Goal: Task Accomplishment & Management: Use online tool/utility

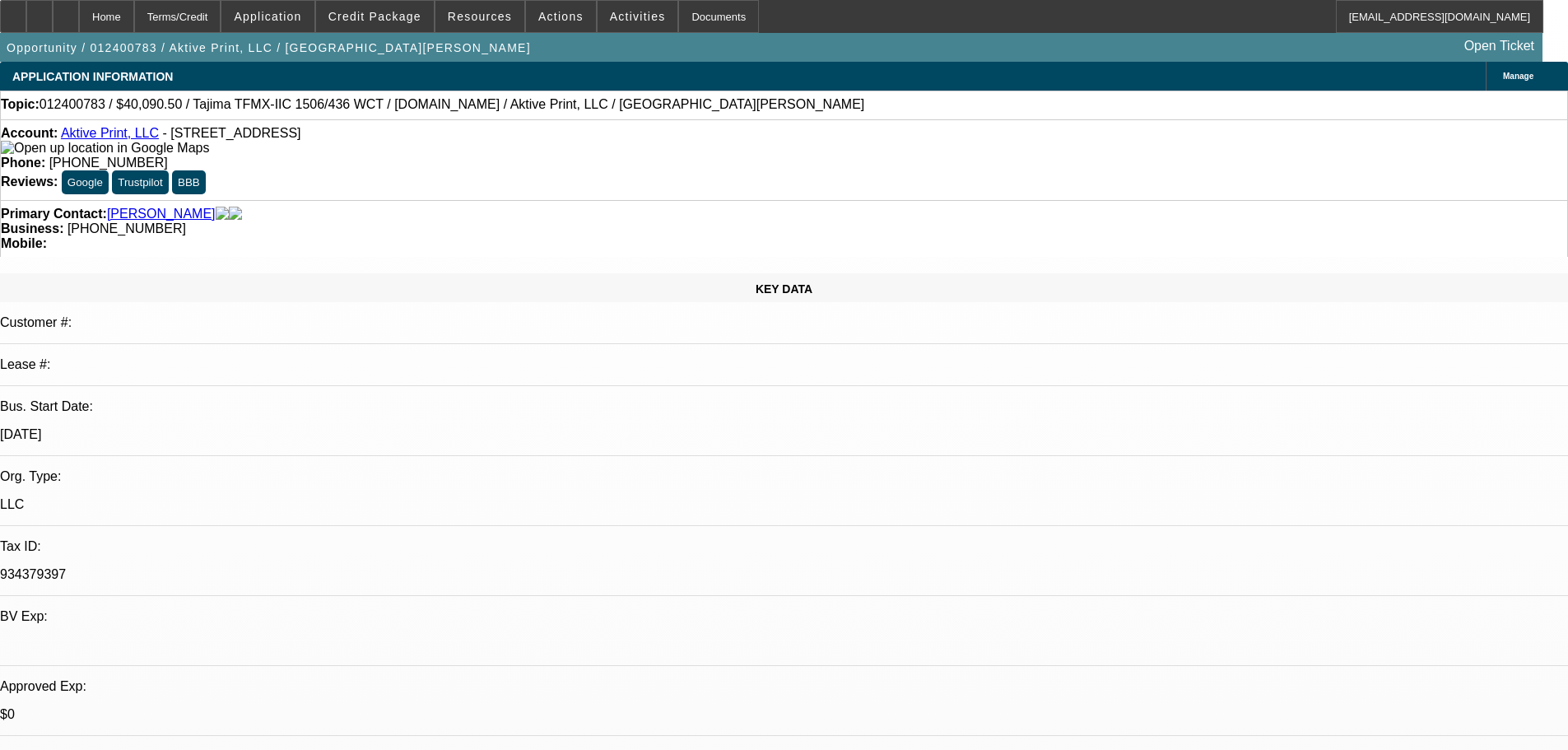
select select "0"
select select "2"
select select "0.1"
select select "4"
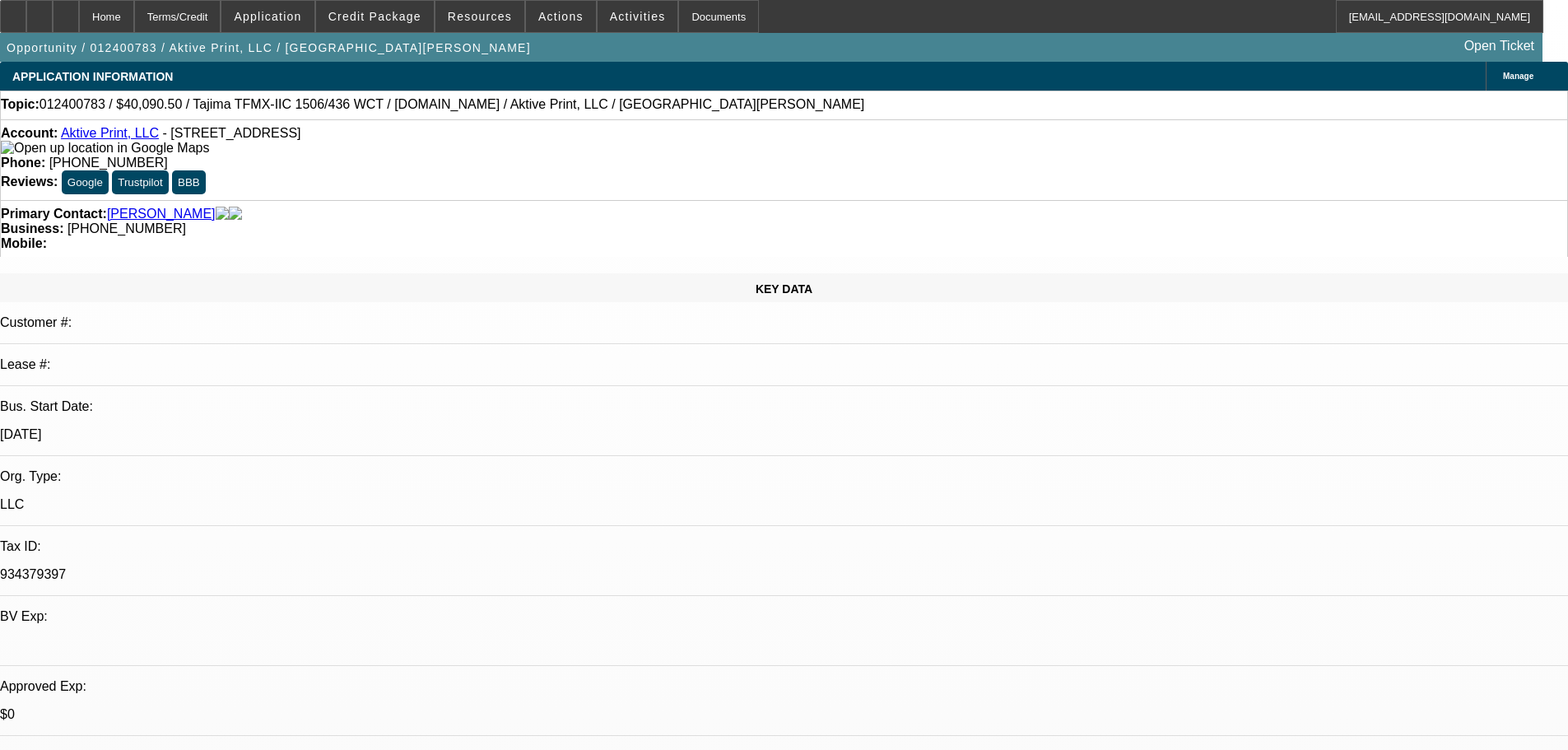
select select "0"
select select "2"
select select "0.1"
select select "4"
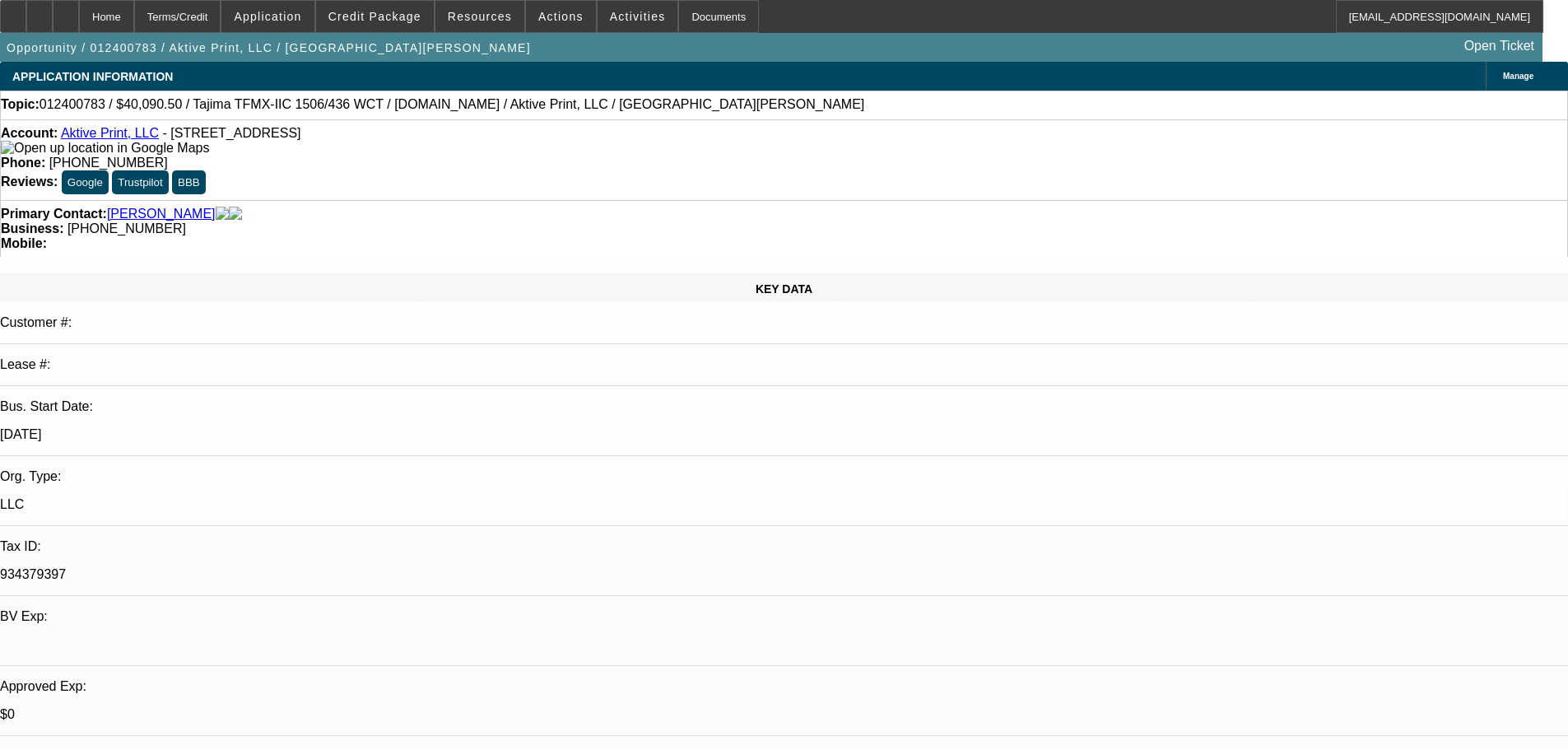
select select "0"
select select "2"
select select "0.1"
select select "4"
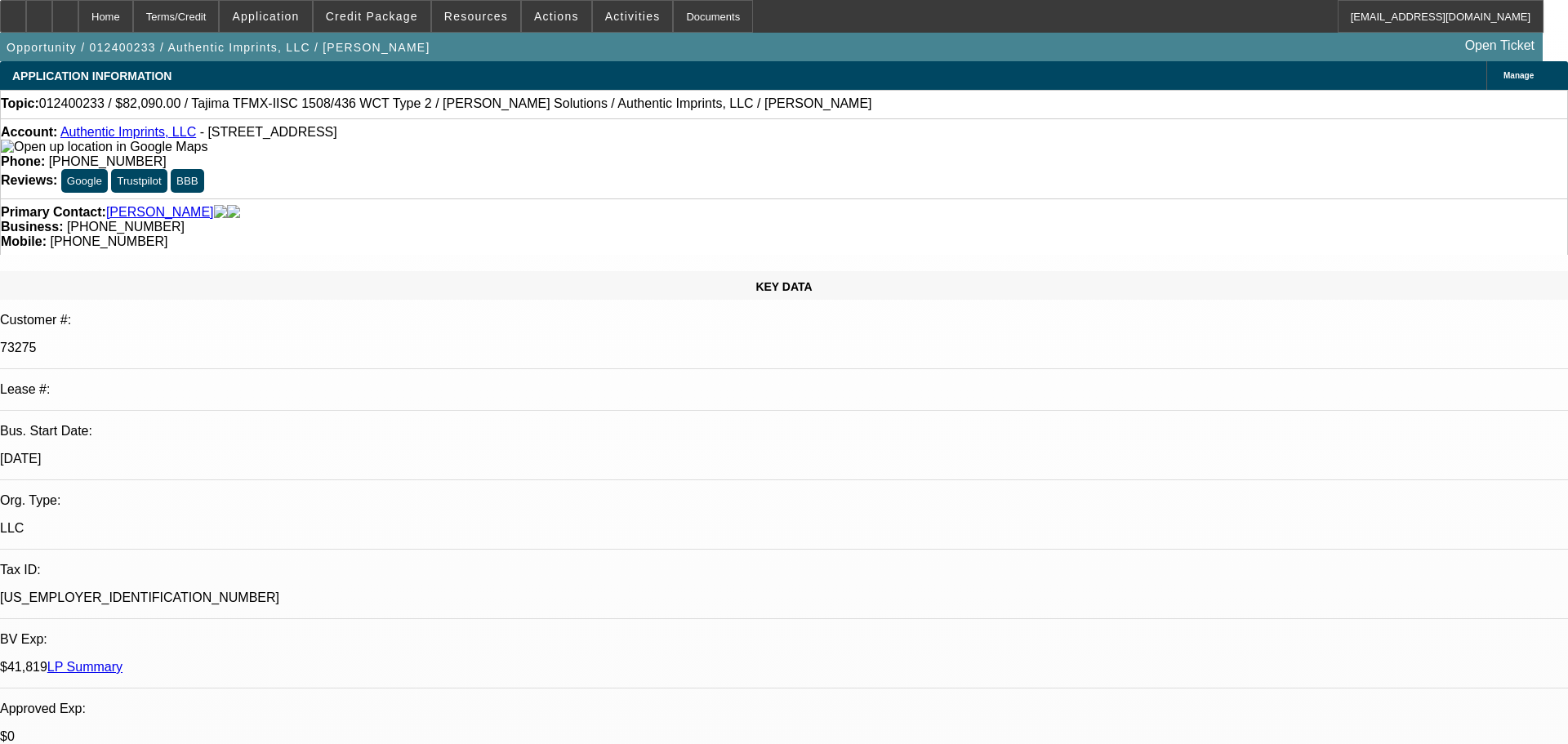
select select "0"
select select "2"
select select "0"
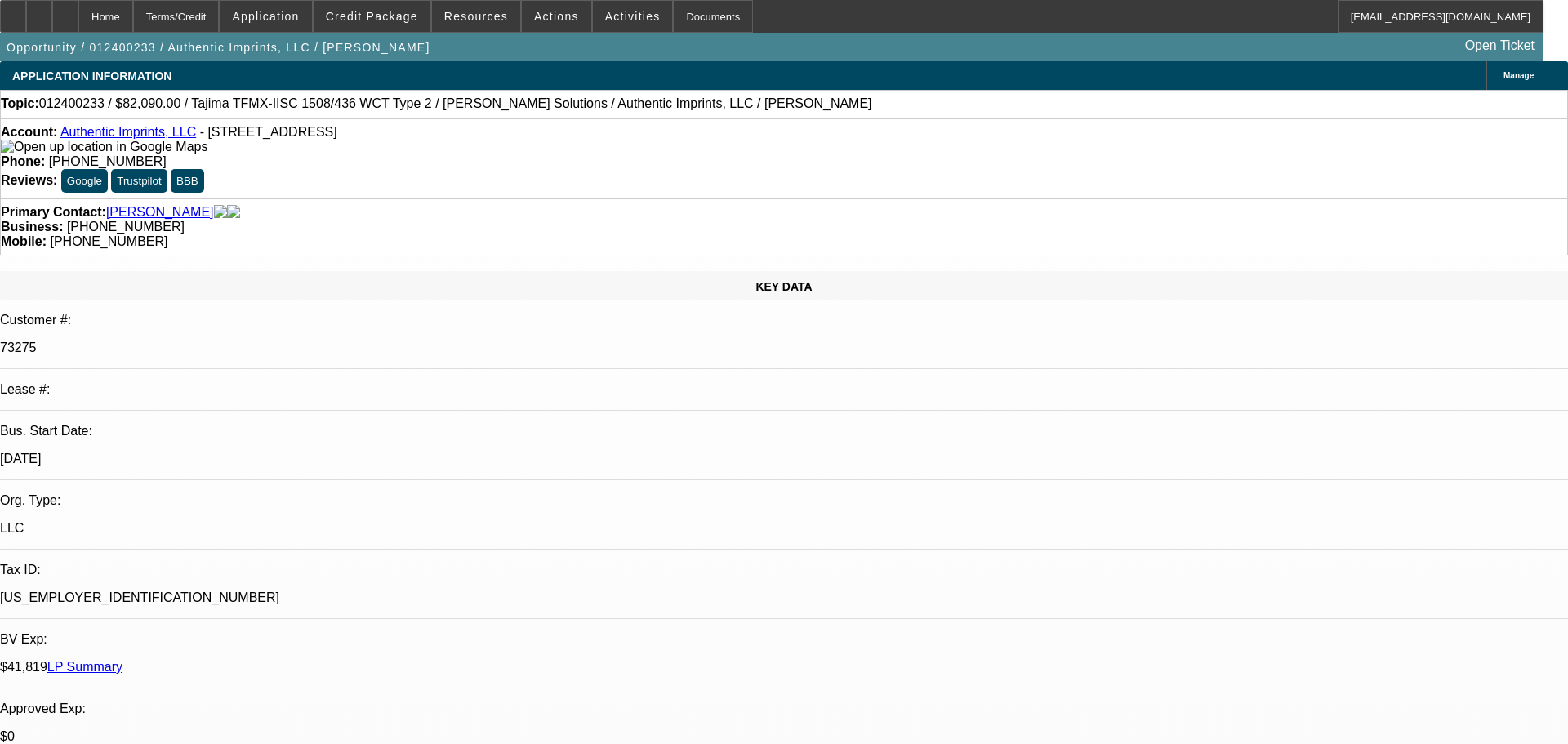
select select "0"
select select "2"
select select "0"
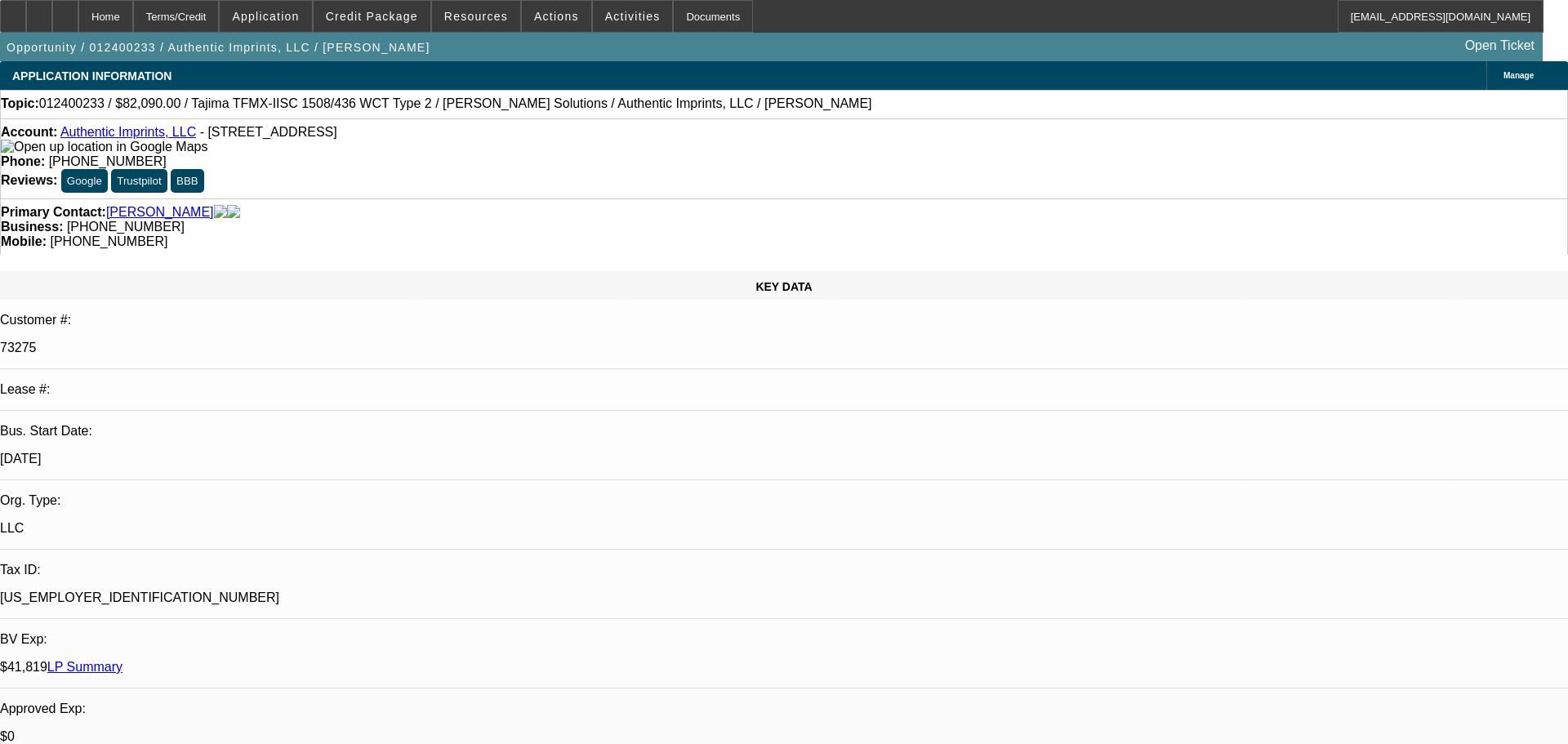
select select "0"
select select "2"
select select "0"
select select "0.1"
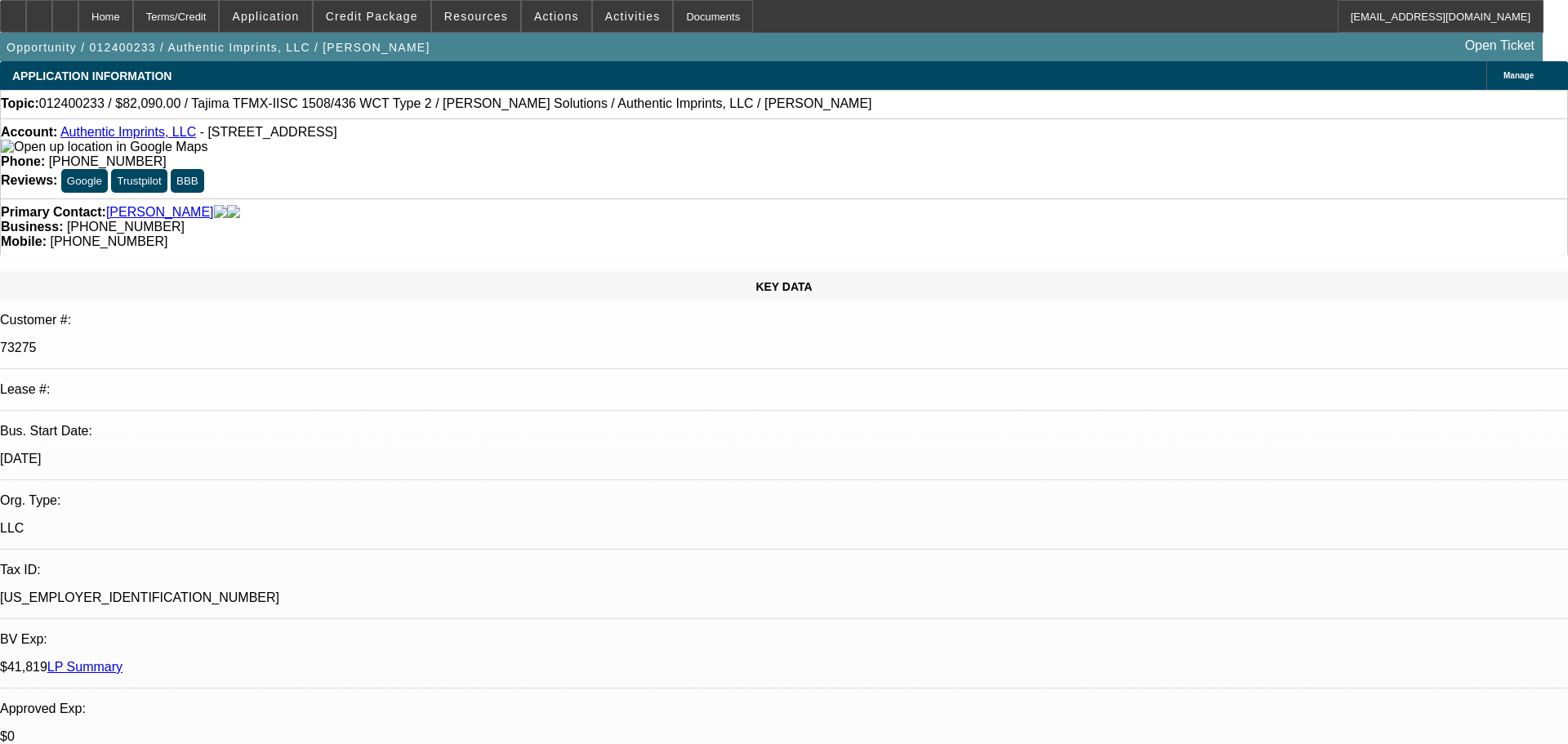
select select "4"
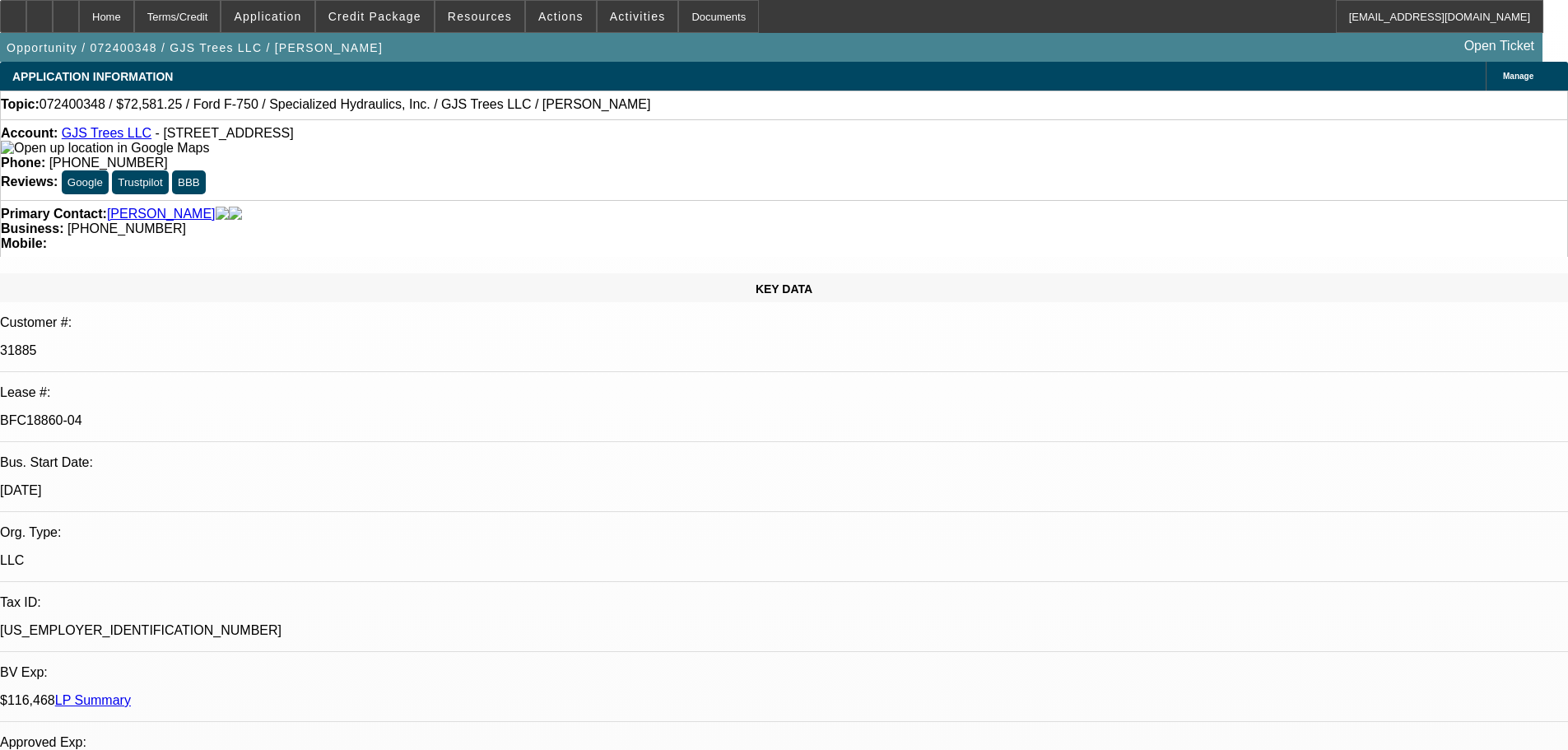
select select "0"
select select "2"
select select "0.1"
select select "4"
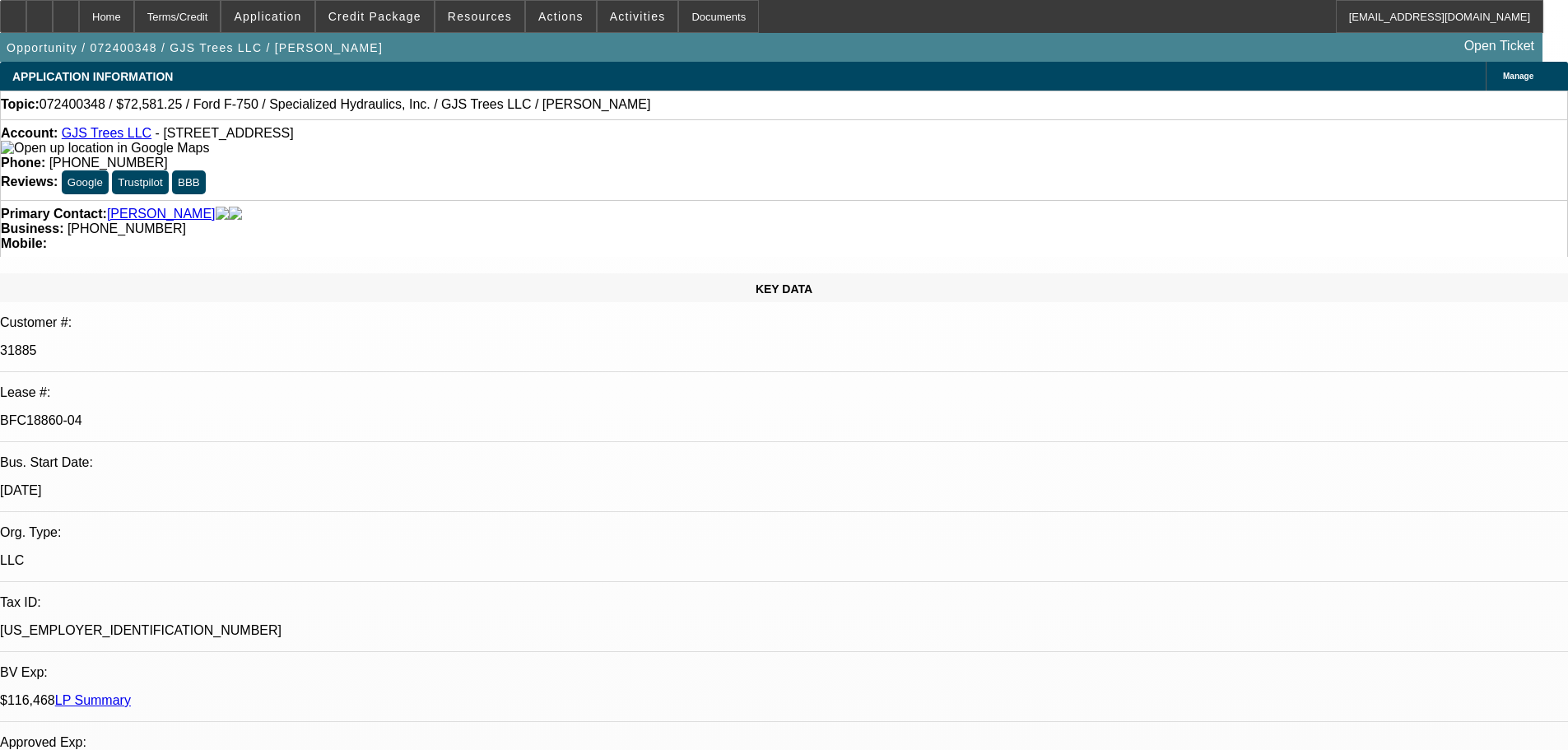
select select "0"
select select "2"
select select "0.1"
select select "4"
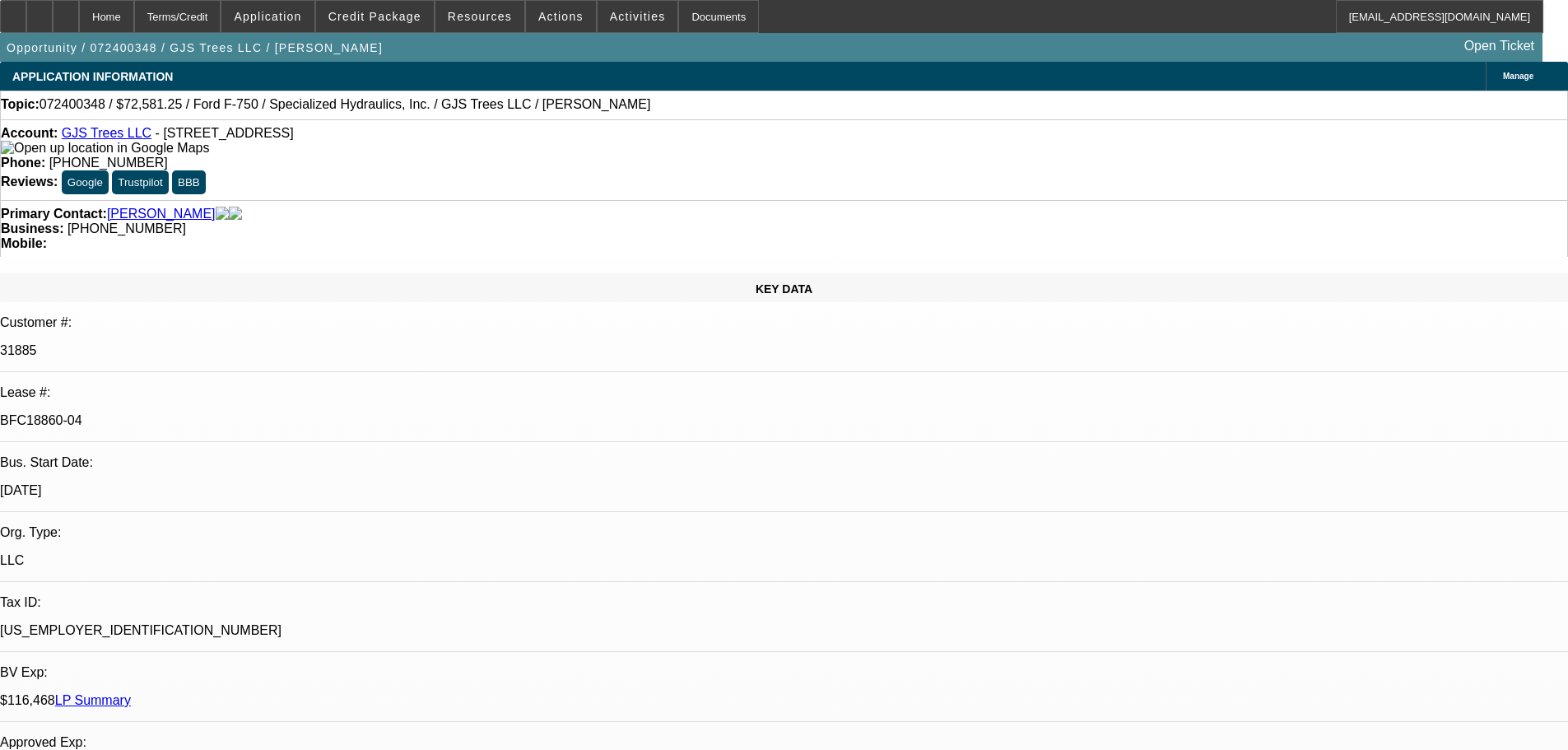
select select "0"
select select "2"
select select "0.1"
select select "4"
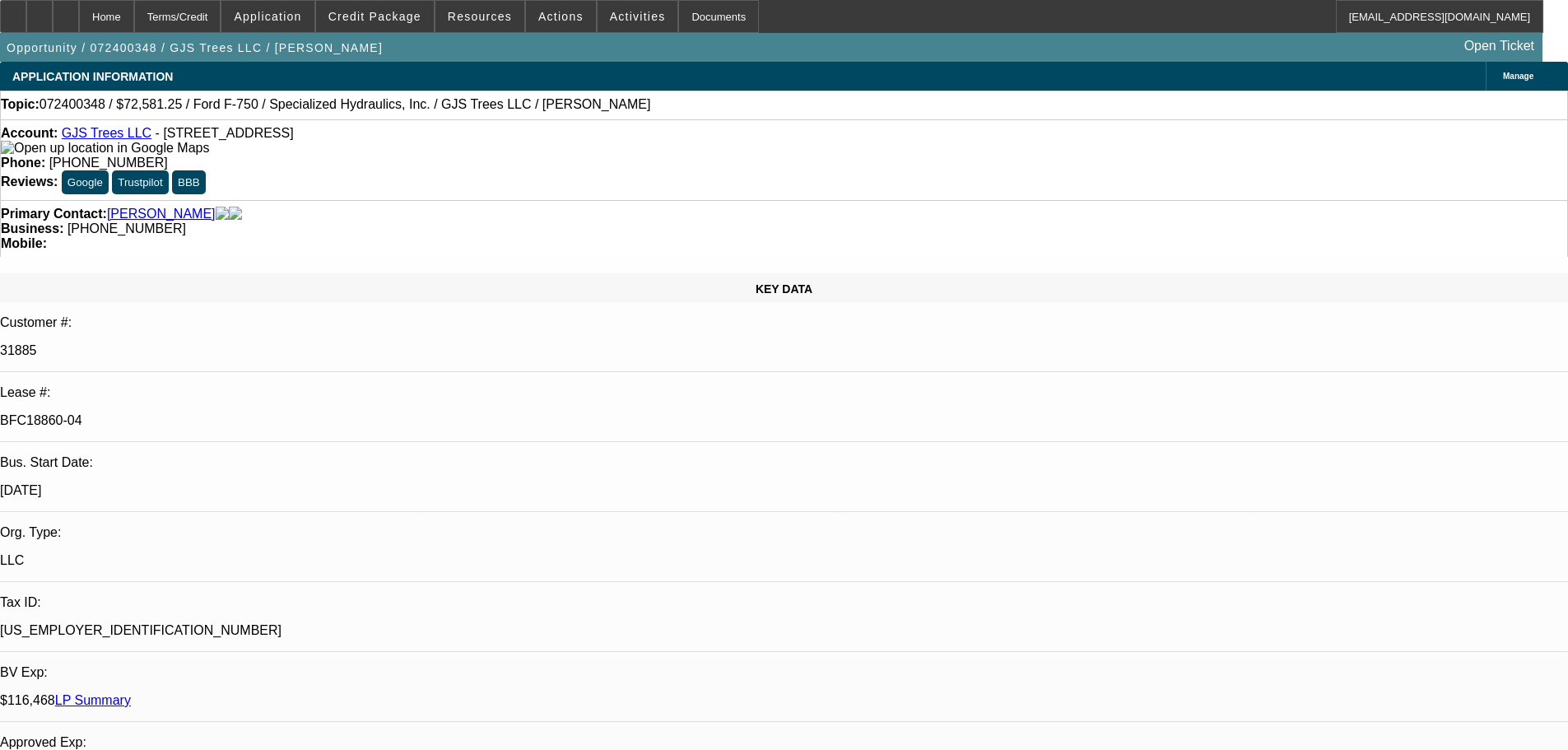
select select "0"
select select "2"
select select "0.1"
select select "4"
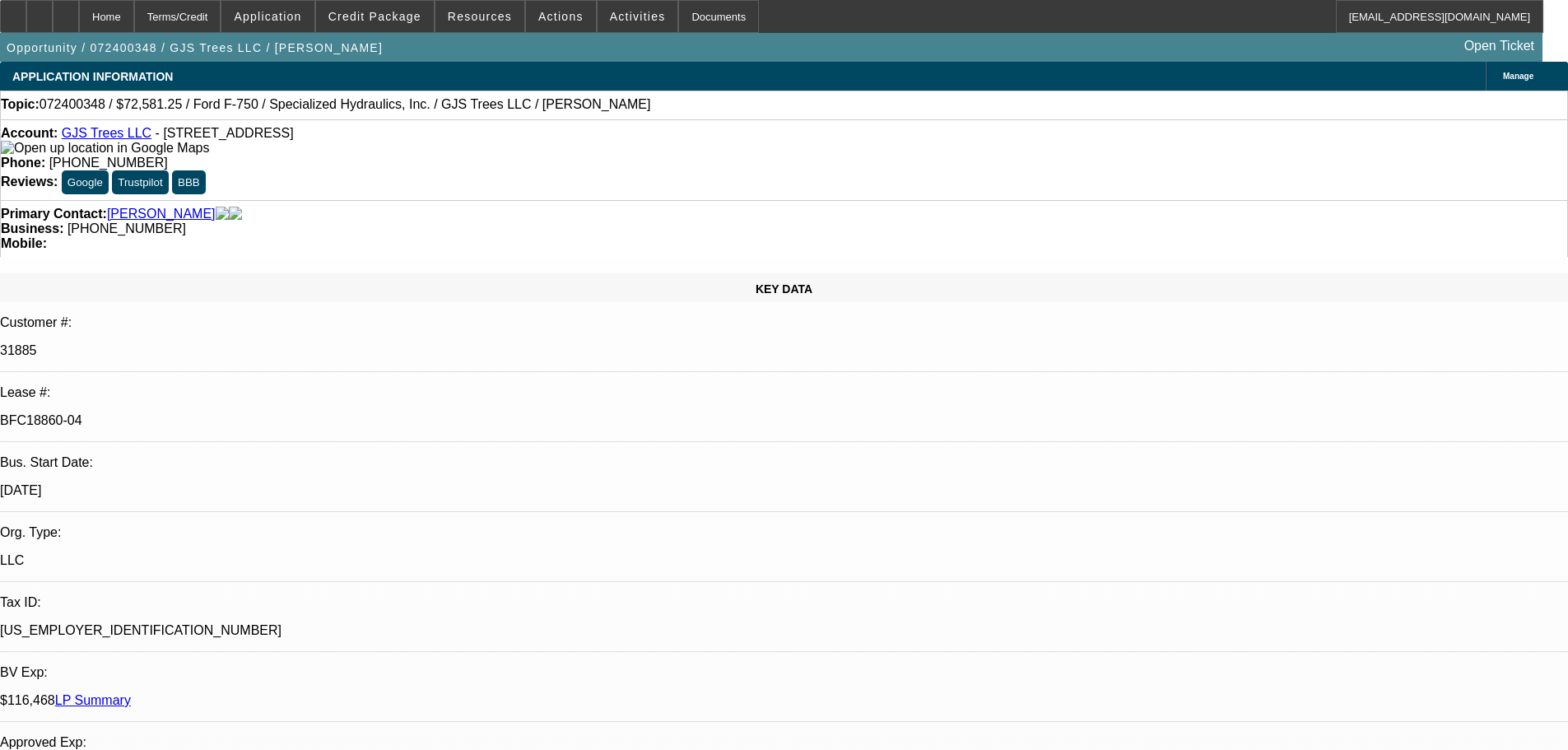
scroll to position [2799, 0]
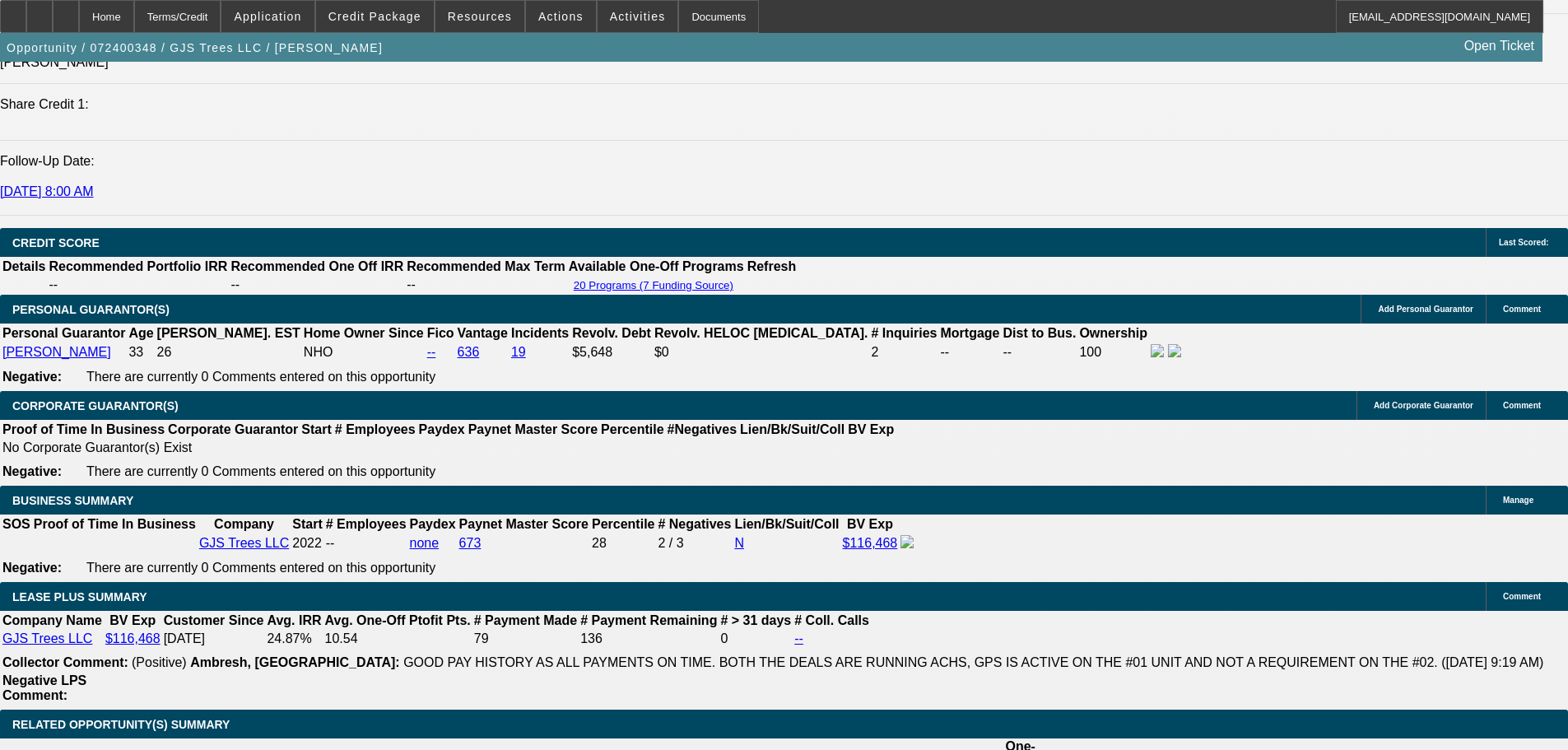
scroll to position [2241, 0]
